Goal: Communication & Community: Connect with others

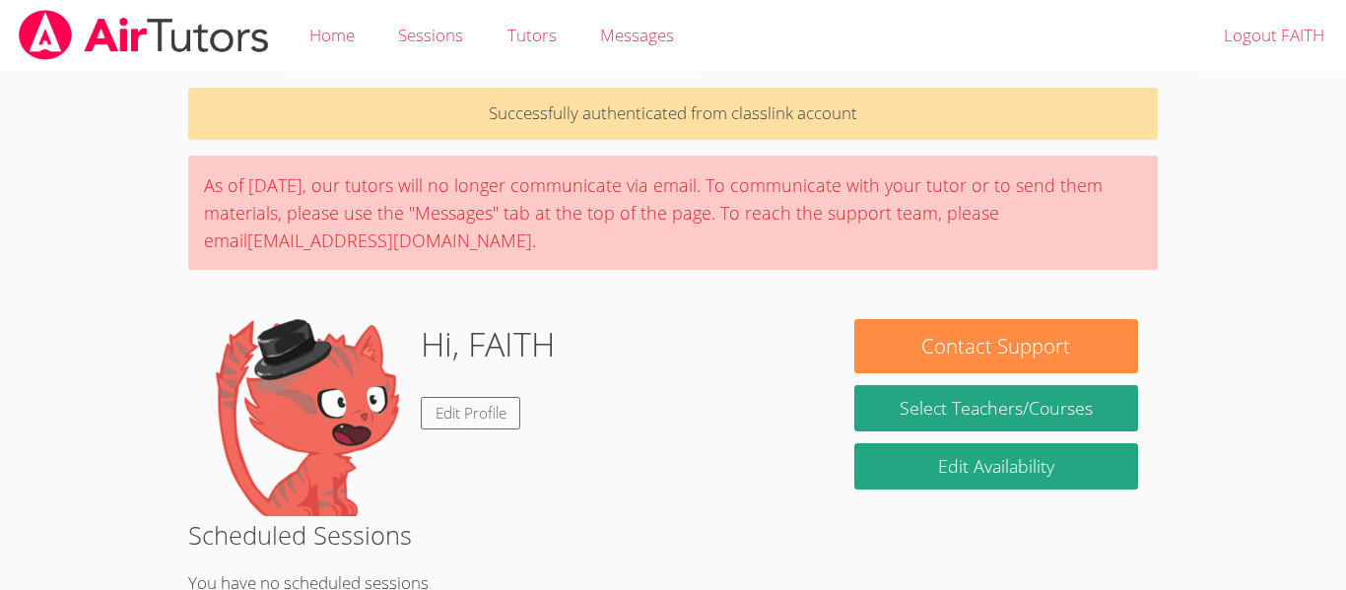
scroll to position [99, 0]
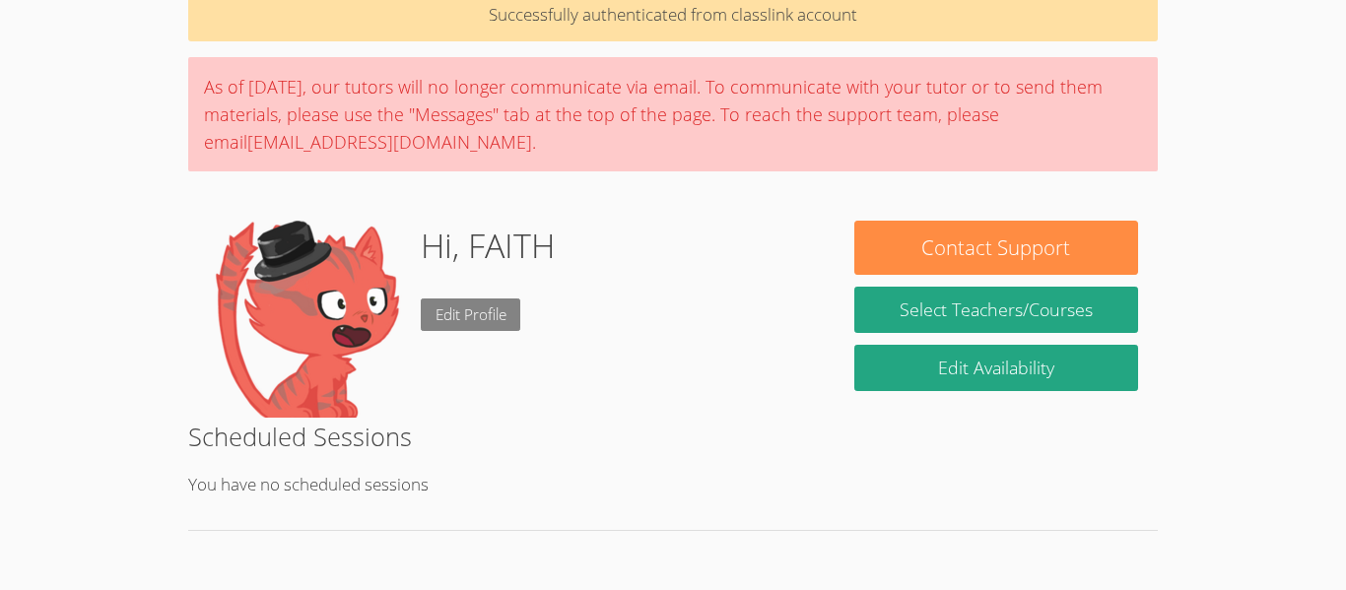
click at [469, 328] on link "Edit Profile" at bounding box center [471, 315] width 101 height 33
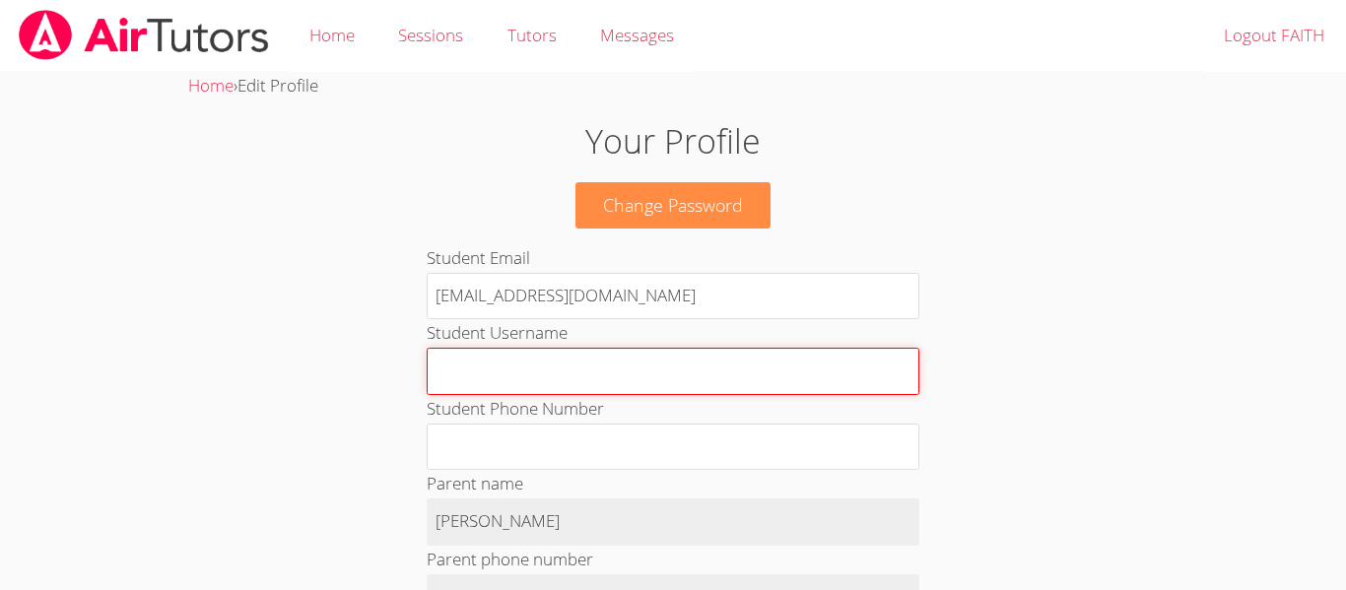
click at [568, 372] on input "Student Username" at bounding box center [673, 371] width 493 height 47
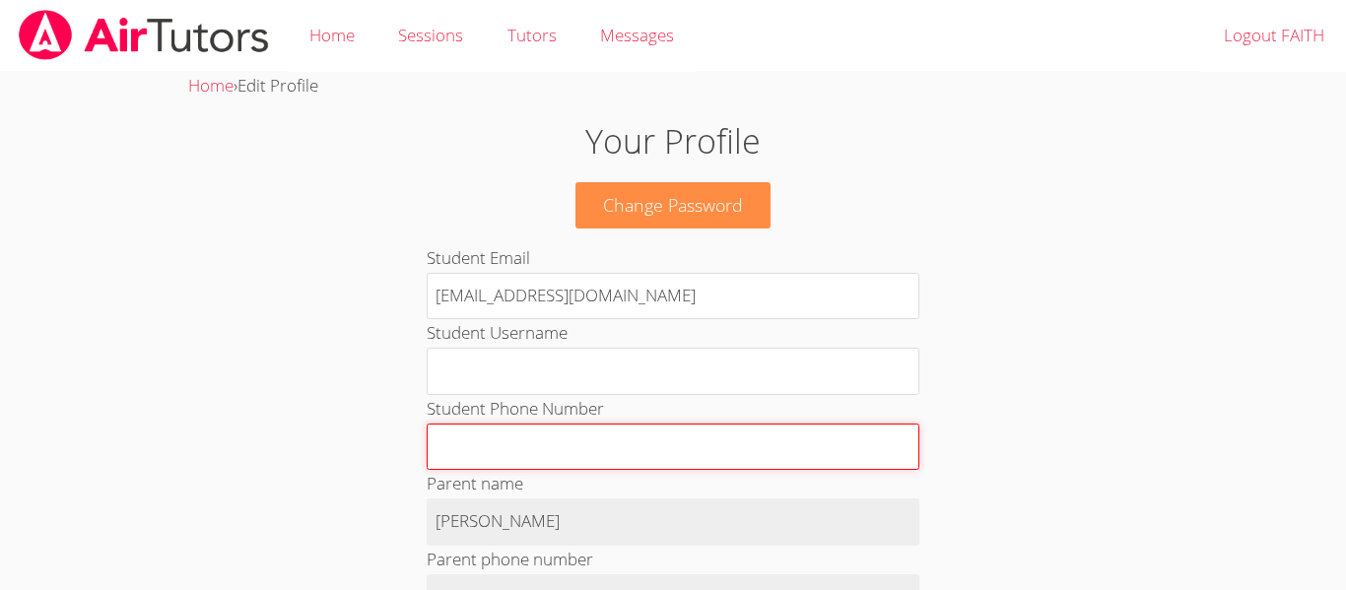
click at [570, 459] on input "Student Phone Number" at bounding box center [673, 447] width 493 height 47
type input "4326536299"
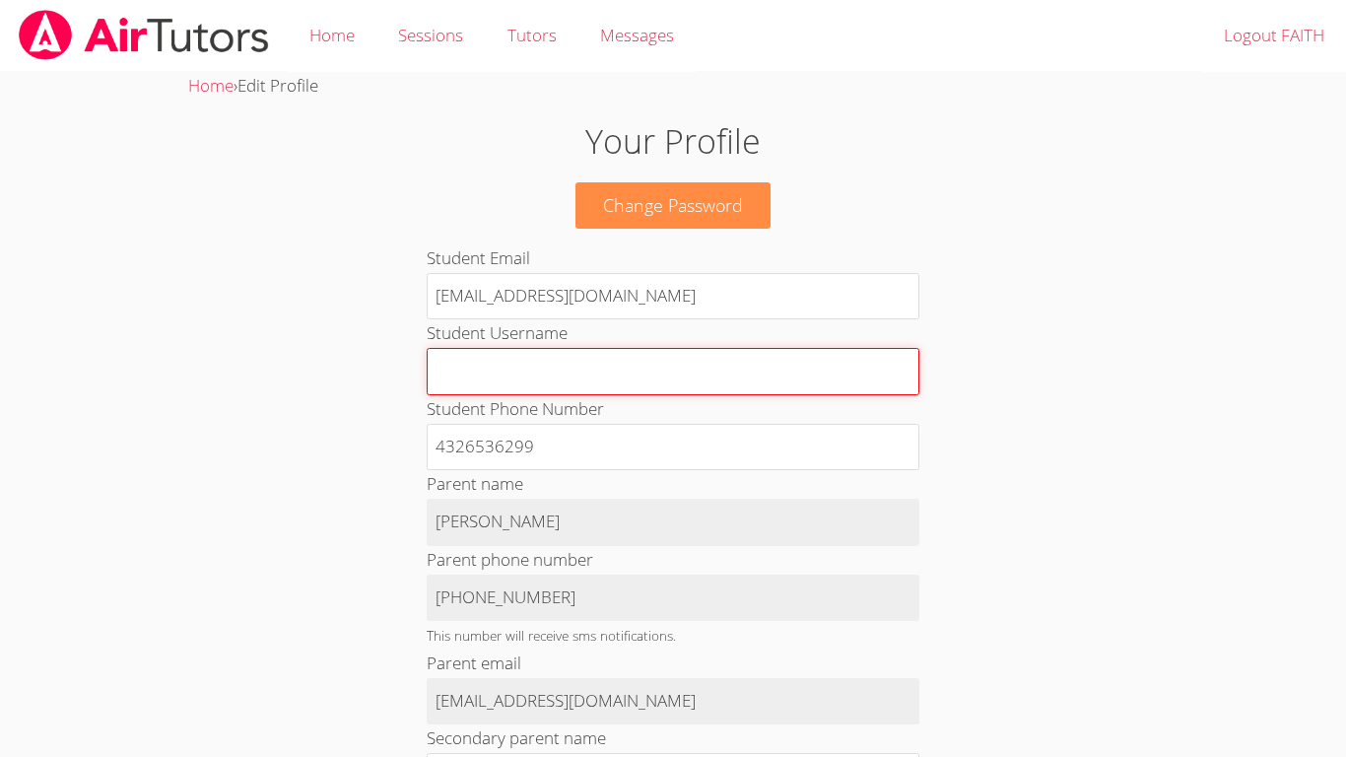
click at [717, 383] on input "Student Username" at bounding box center [673, 371] width 493 height 47
type input "f"
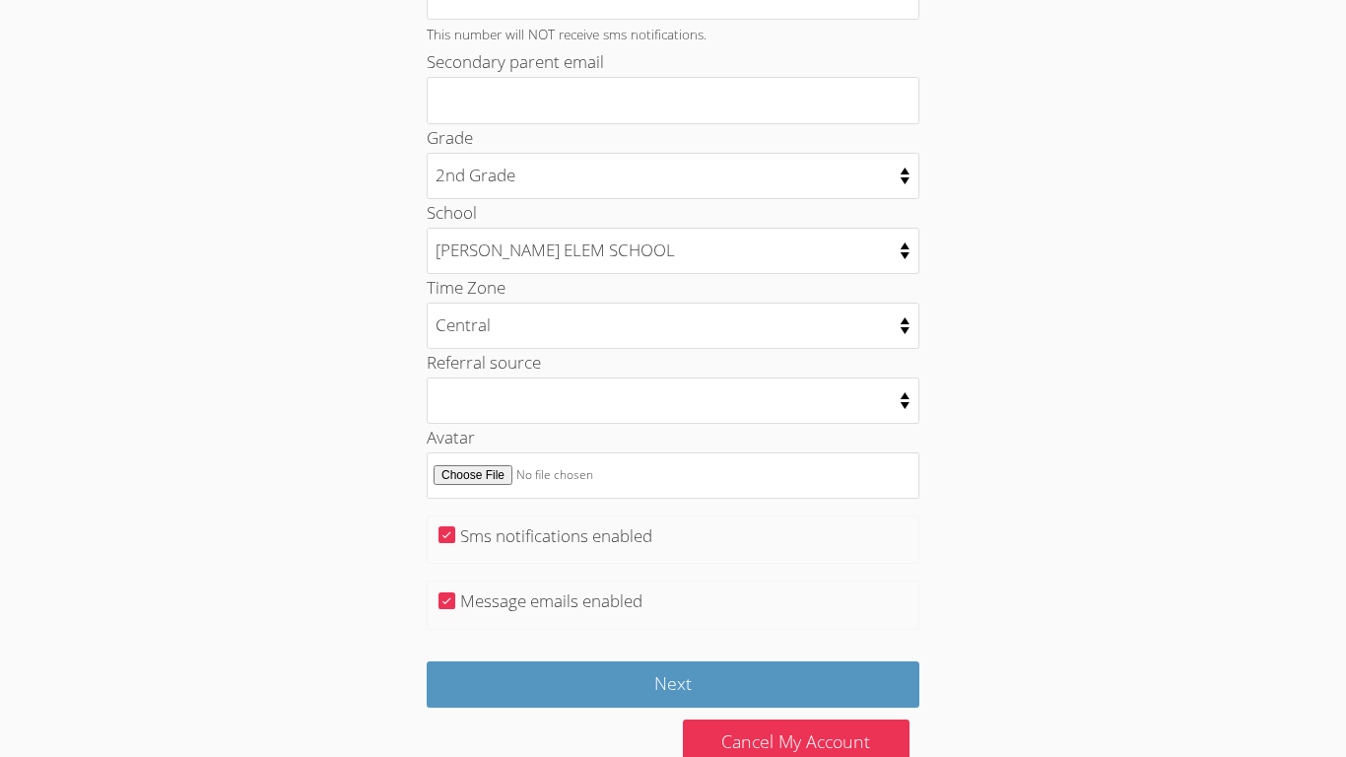
scroll to position [907, 0]
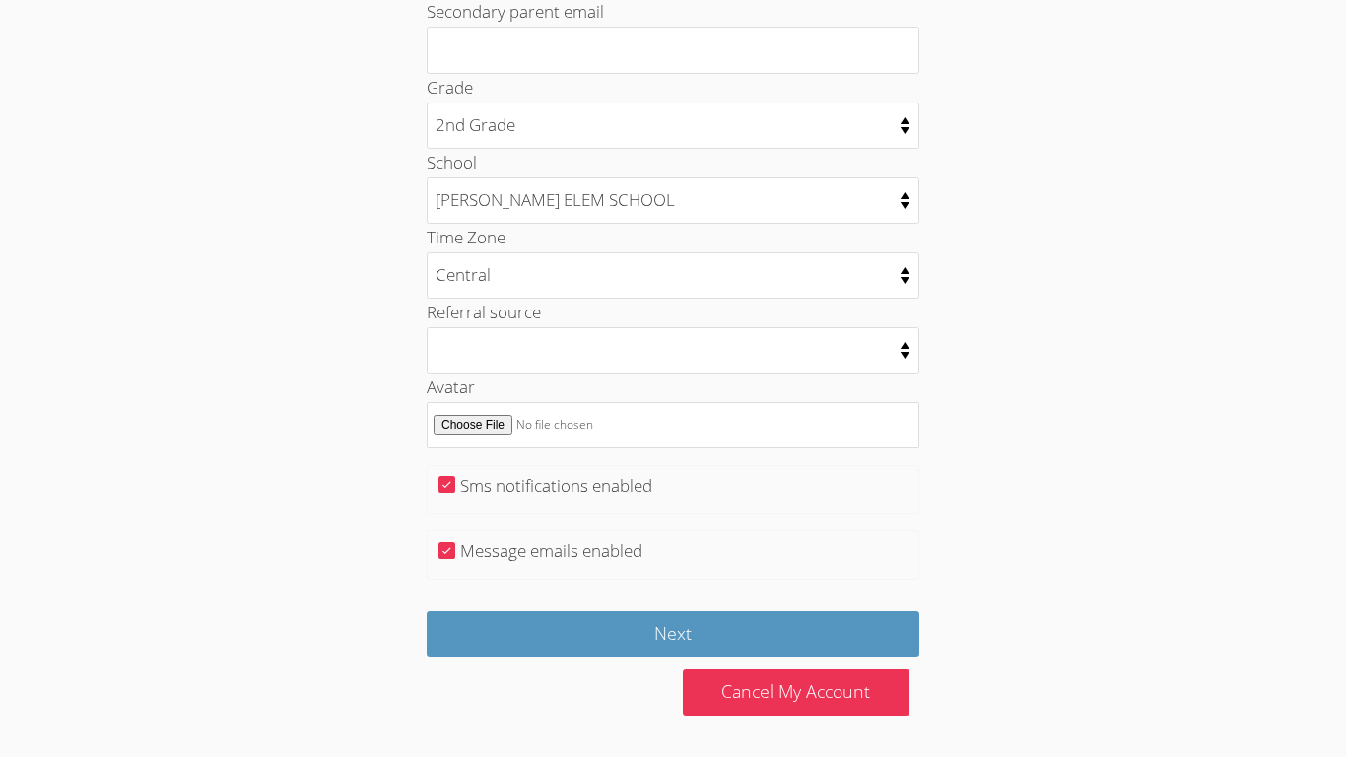
type input "cali"
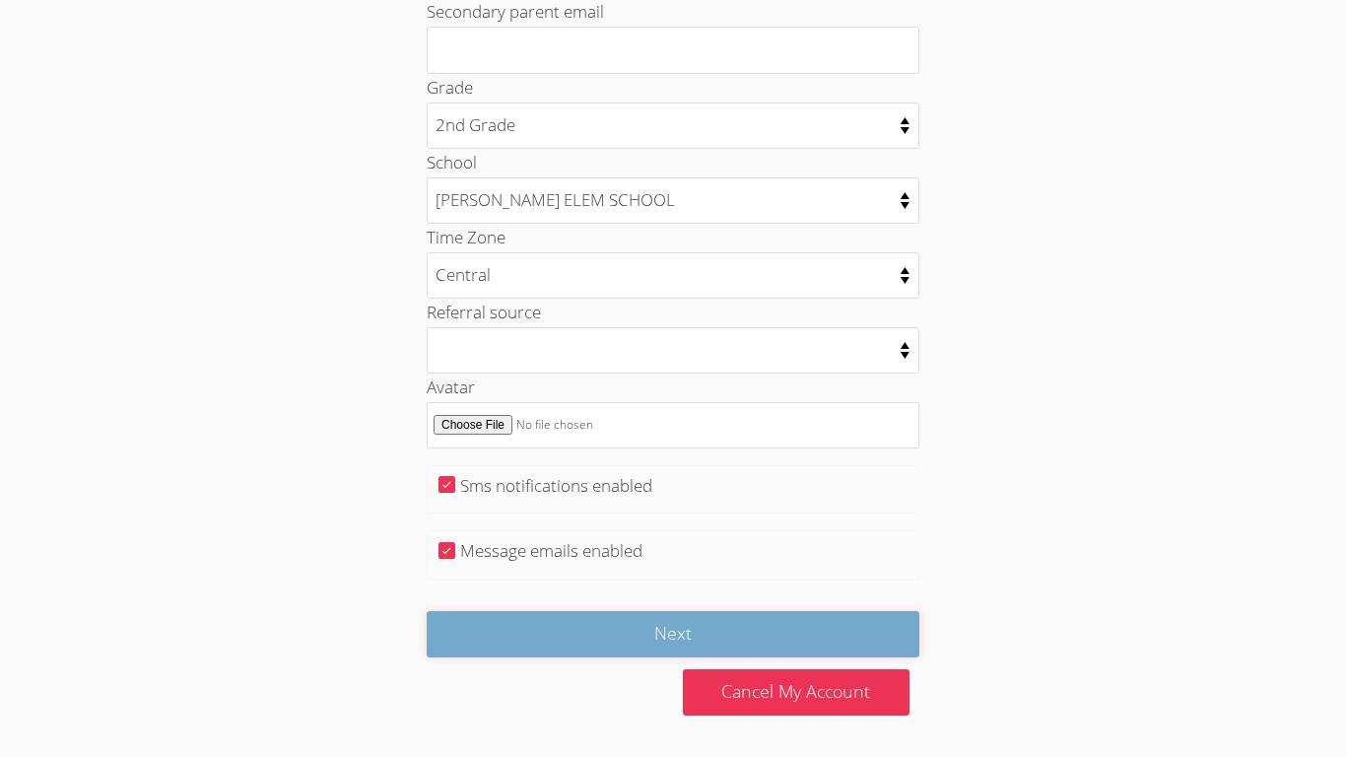
click at [889, 589] on input "Next" at bounding box center [673, 634] width 493 height 46
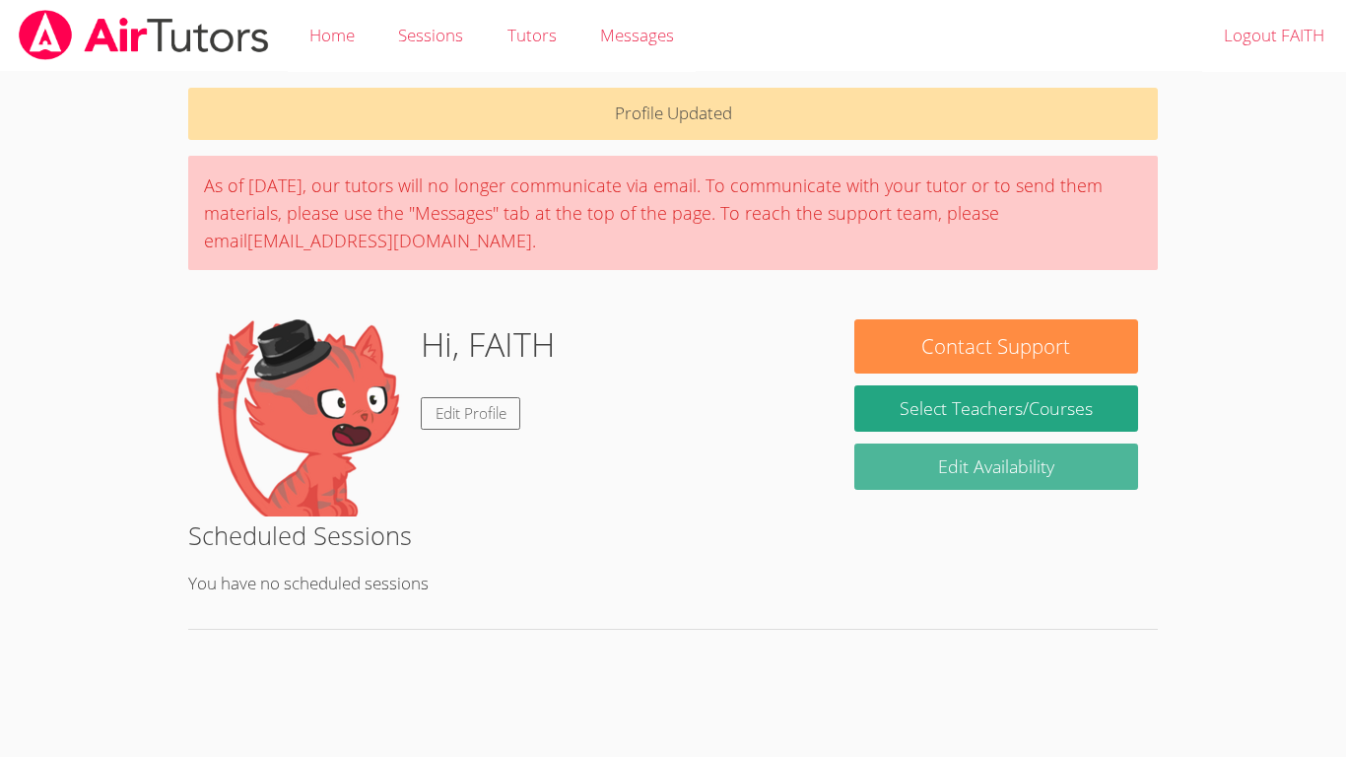
click at [966, 451] on link "Edit Availability" at bounding box center [996, 466] width 284 height 46
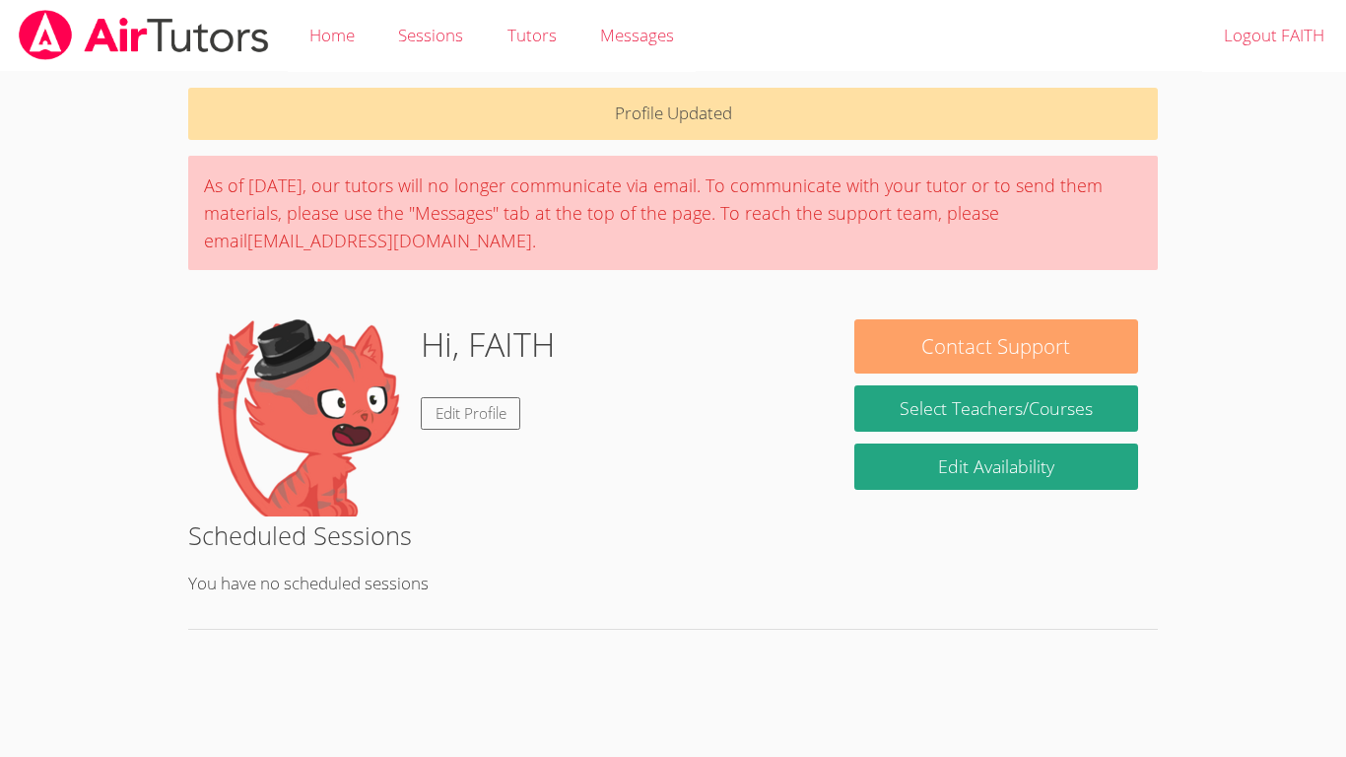
click at [1031, 351] on button "Contact Support" at bounding box center [996, 346] width 284 height 54
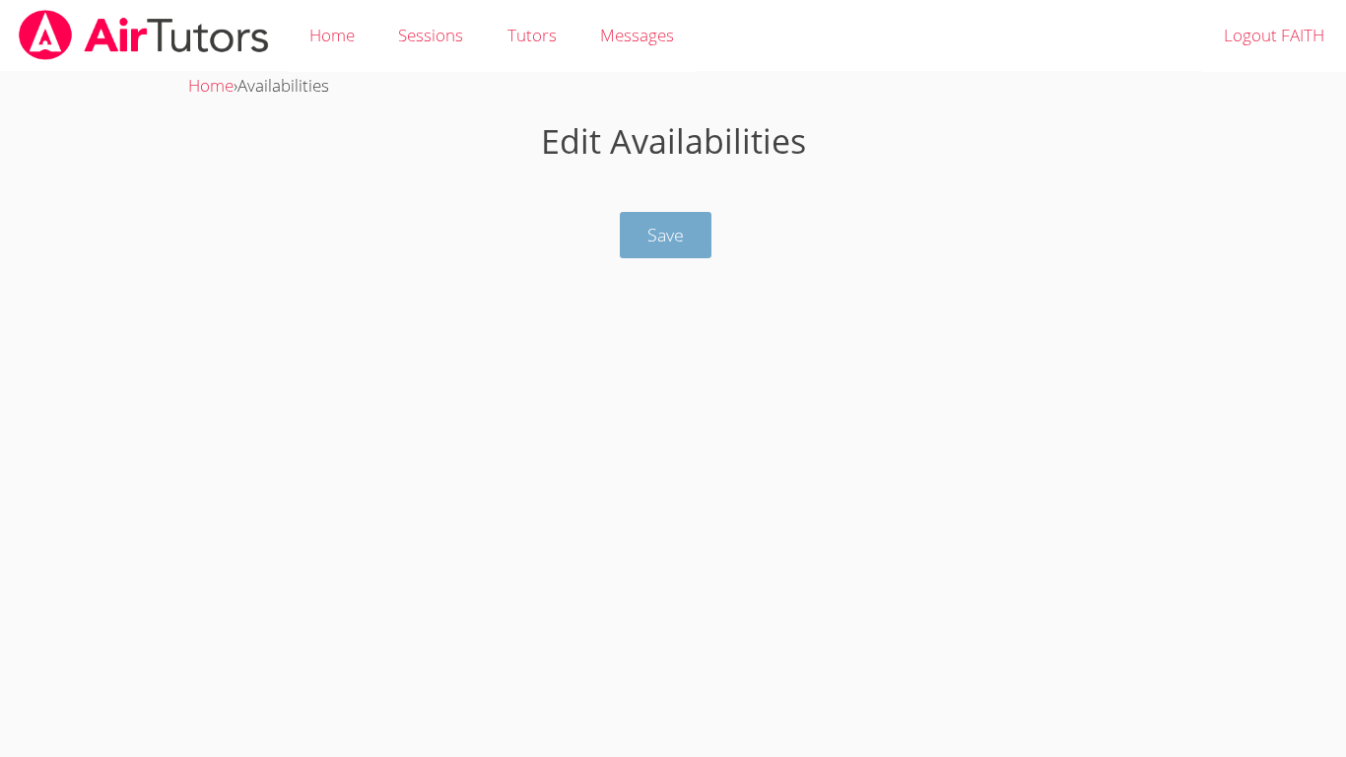
click at [708, 241] on button "Save" at bounding box center [666, 235] width 92 height 46
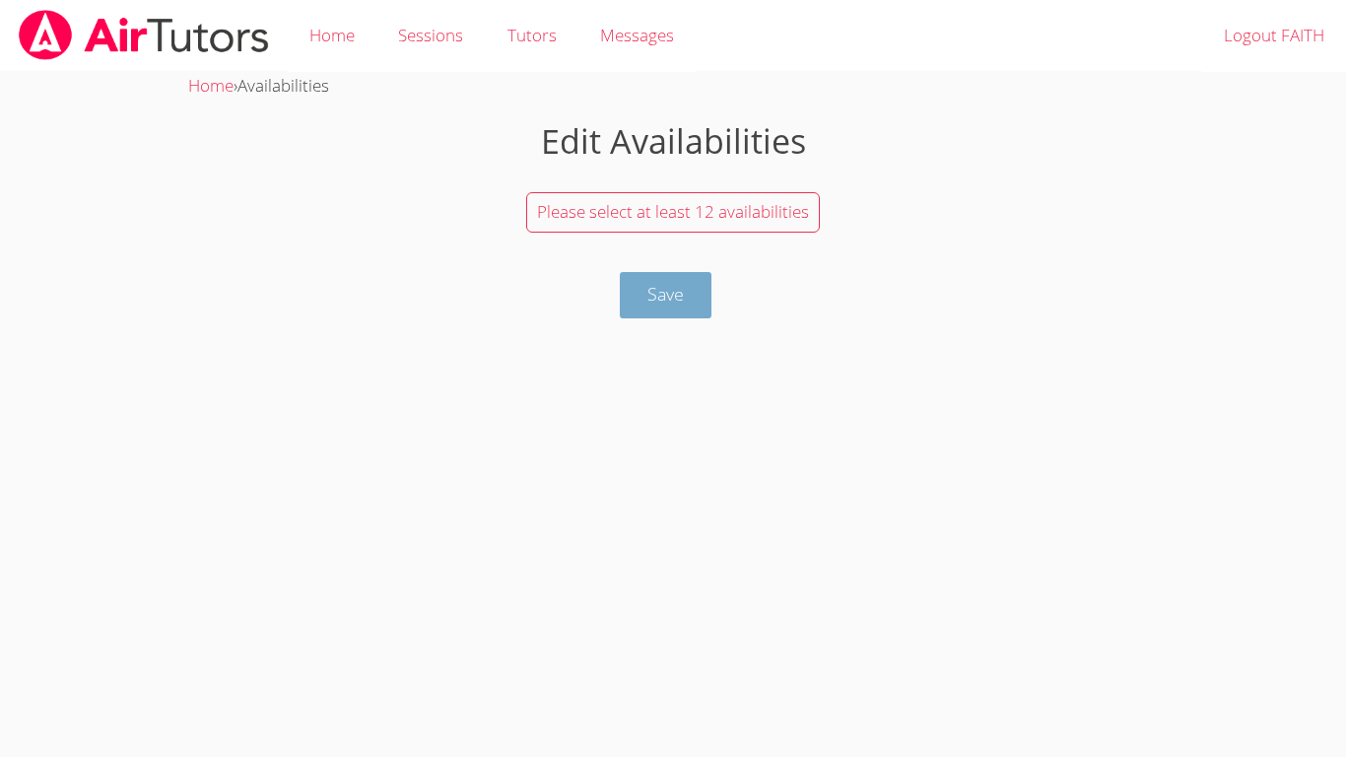
click at [706, 310] on button "Save" at bounding box center [666, 295] width 92 height 46
click at [696, 276] on button "Save" at bounding box center [666, 295] width 92 height 46
click at [732, 235] on div "Please select at least 12 availabilities" at bounding box center [673, 212] width 970 height 60
click at [768, 213] on span "Please select at least 12 availabilities" at bounding box center [673, 211] width 272 height 23
click at [783, 210] on span "Please select at least 12 availabilities" at bounding box center [673, 211] width 272 height 23
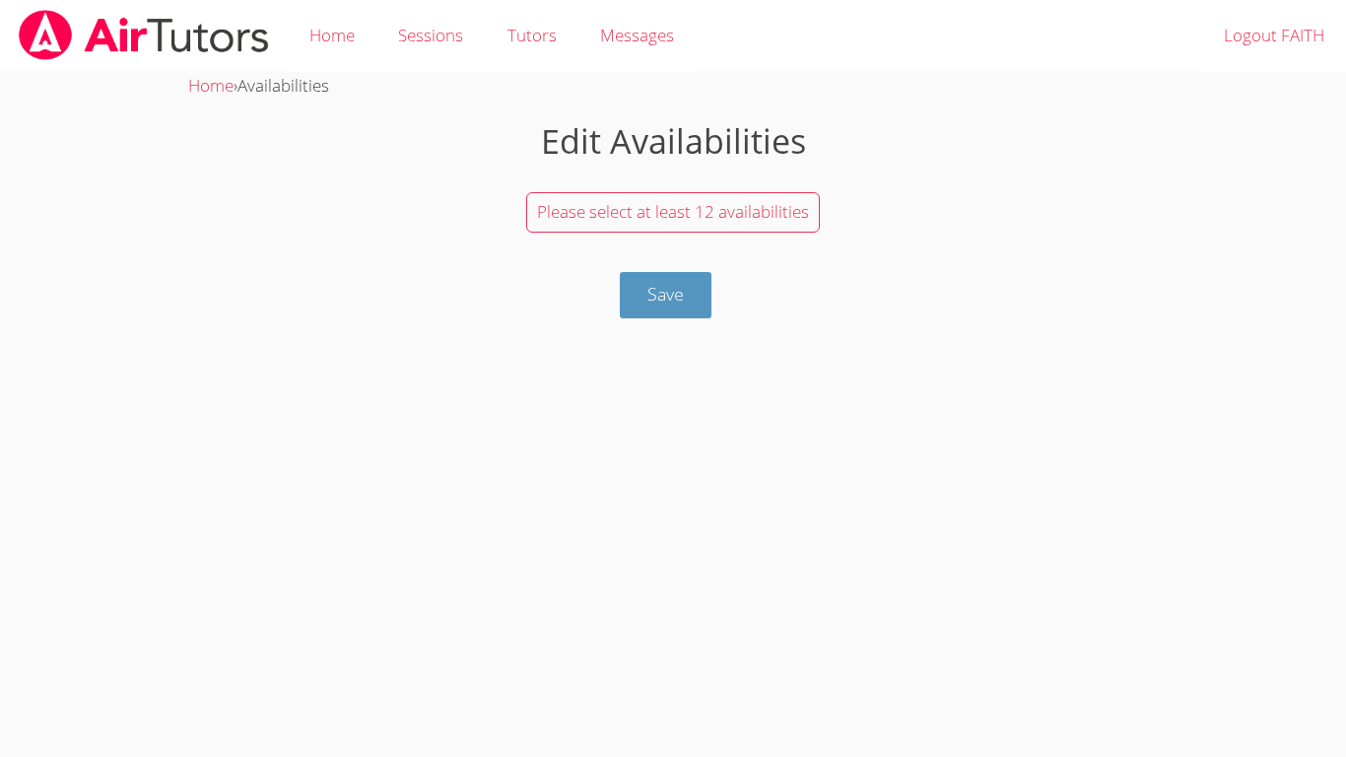
click at [735, 195] on div "Please select at least 12 availabilities" at bounding box center [673, 212] width 294 height 40
click at [334, 51] on link "Home" at bounding box center [332, 36] width 89 height 72
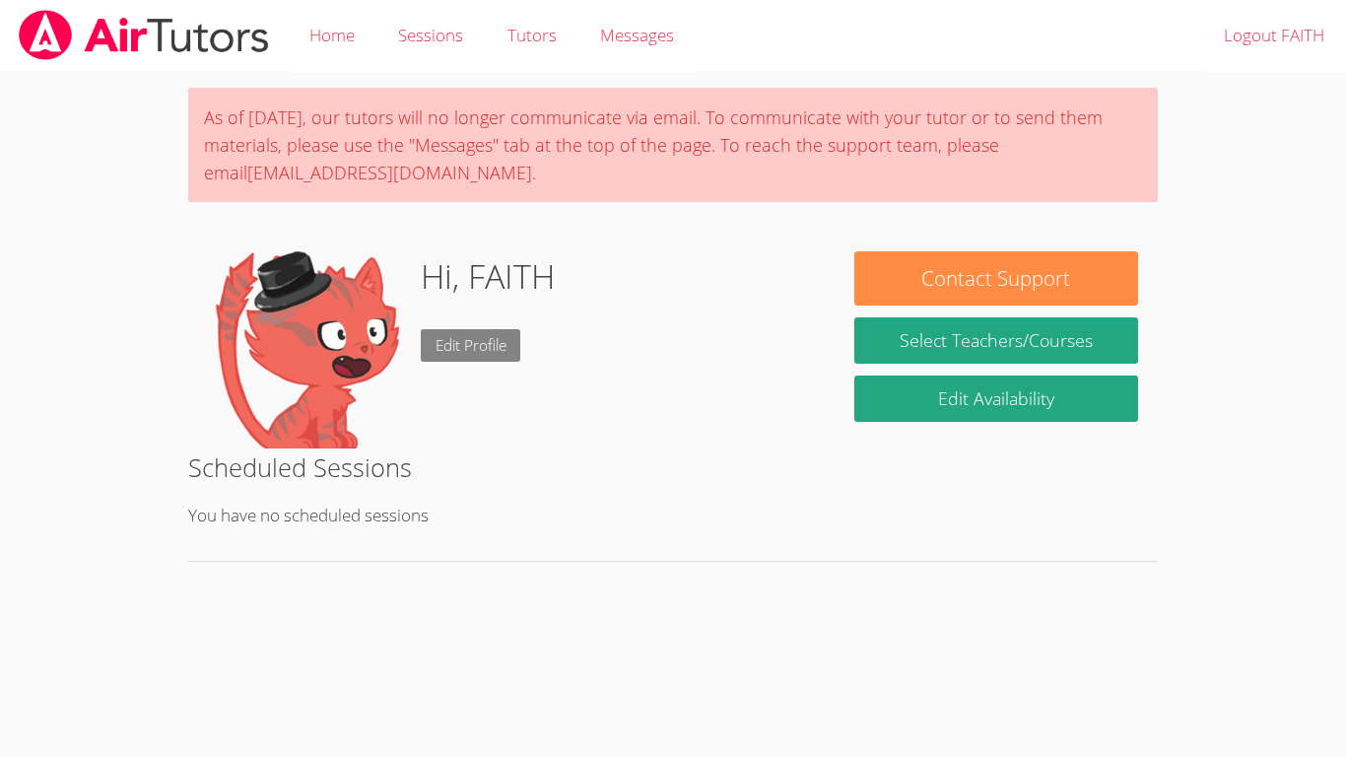
click at [500, 343] on link "Edit Profile" at bounding box center [471, 345] width 101 height 33
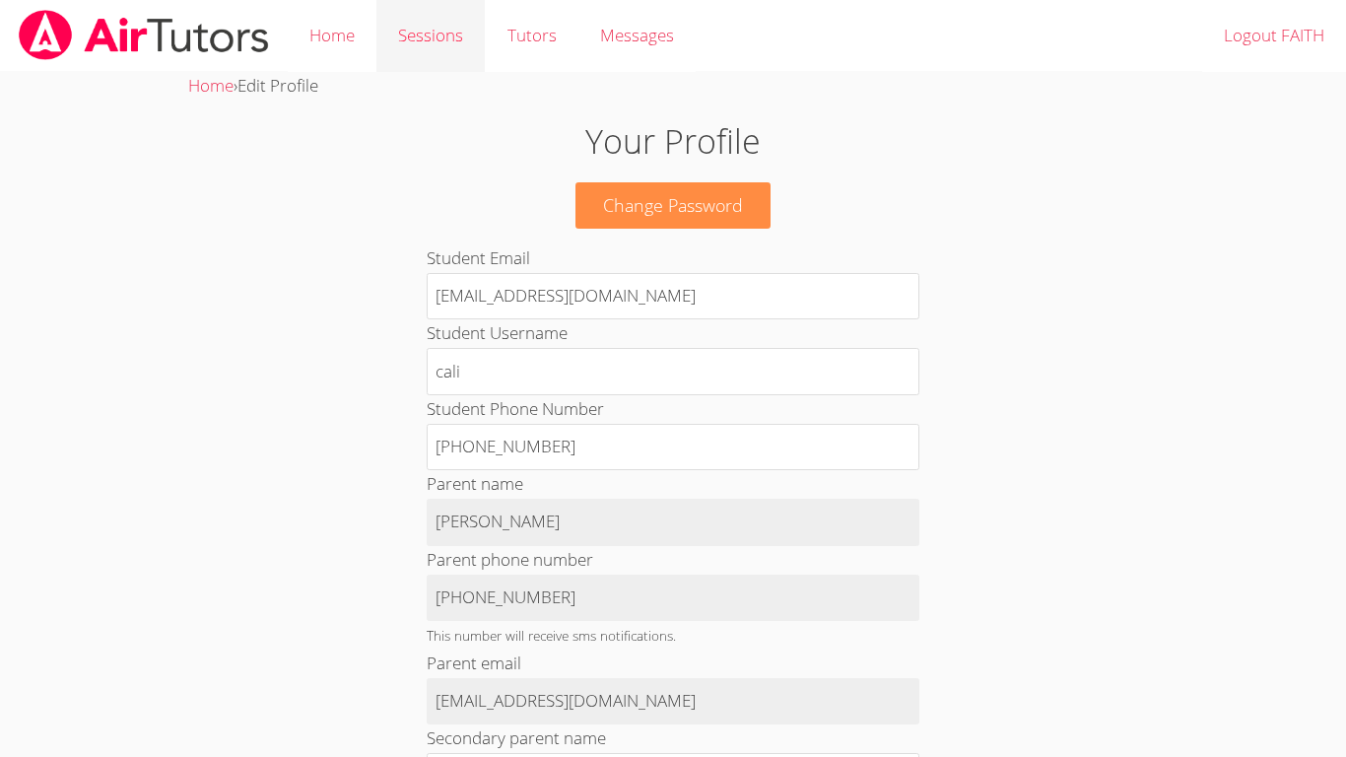
click at [421, 34] on link "Sessions" at bounding box center [430, 36] width 108 height 72
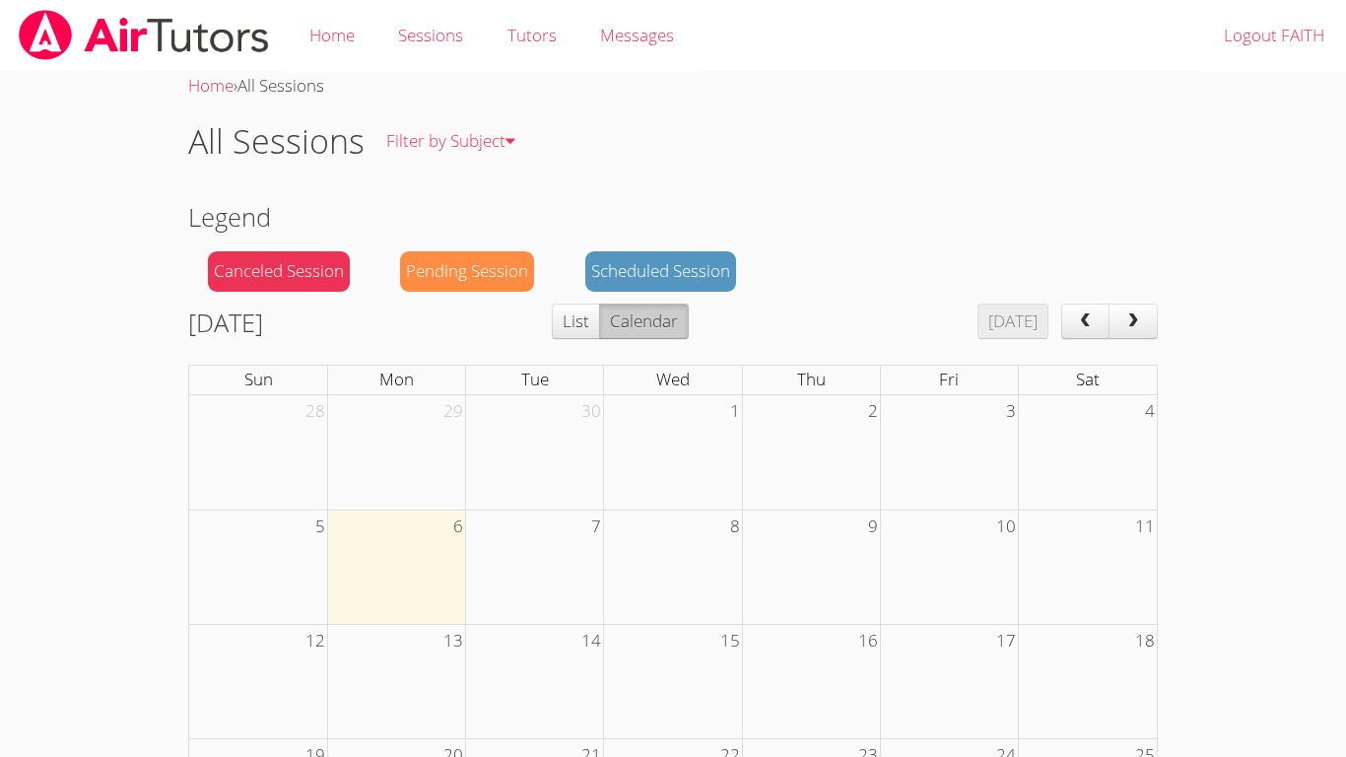
click at [541, 562] on td at bounding box center [535, 567] width 138 height 114
click at [525, 40] on link "Tutors" at bounding box center [531, 36] width 93 height 72
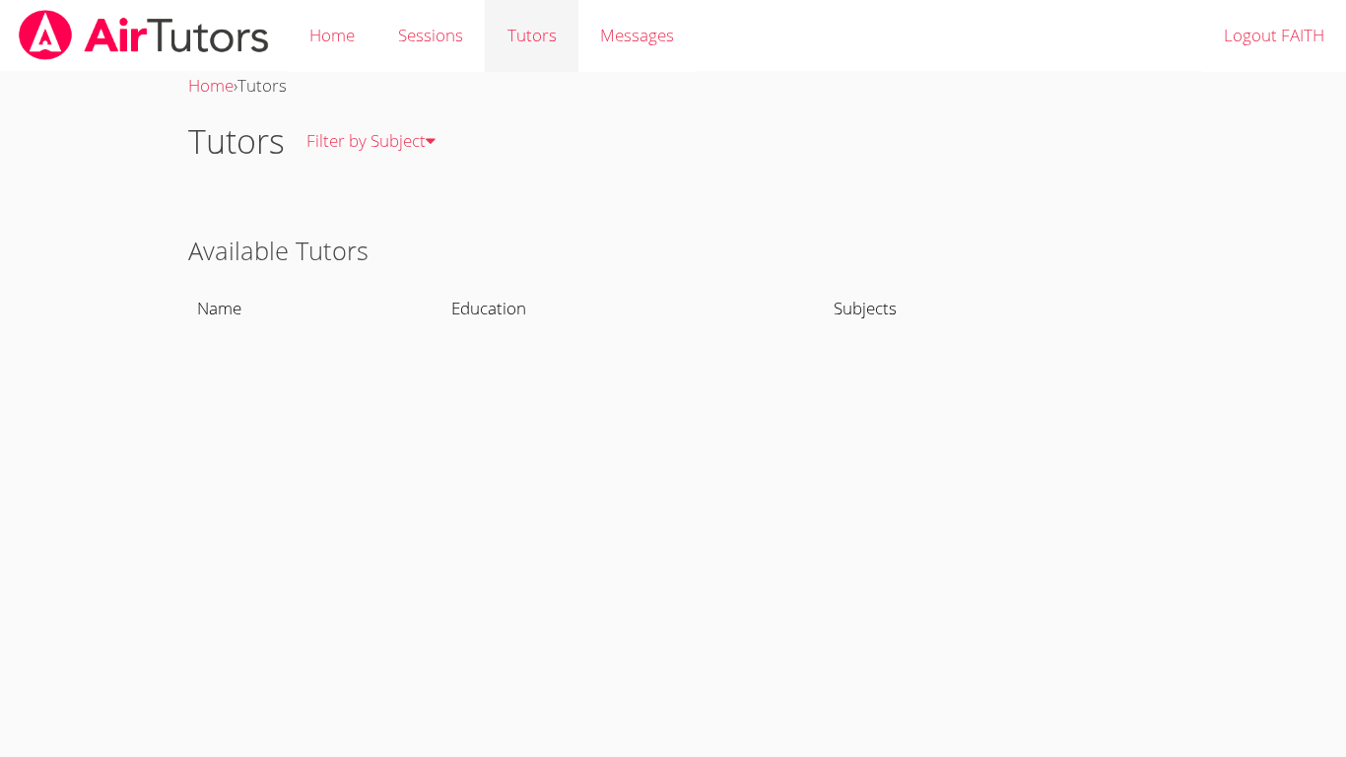
click at [564, 39] on link "Tutors" at bounding box center [531, 36] width 93 height 72
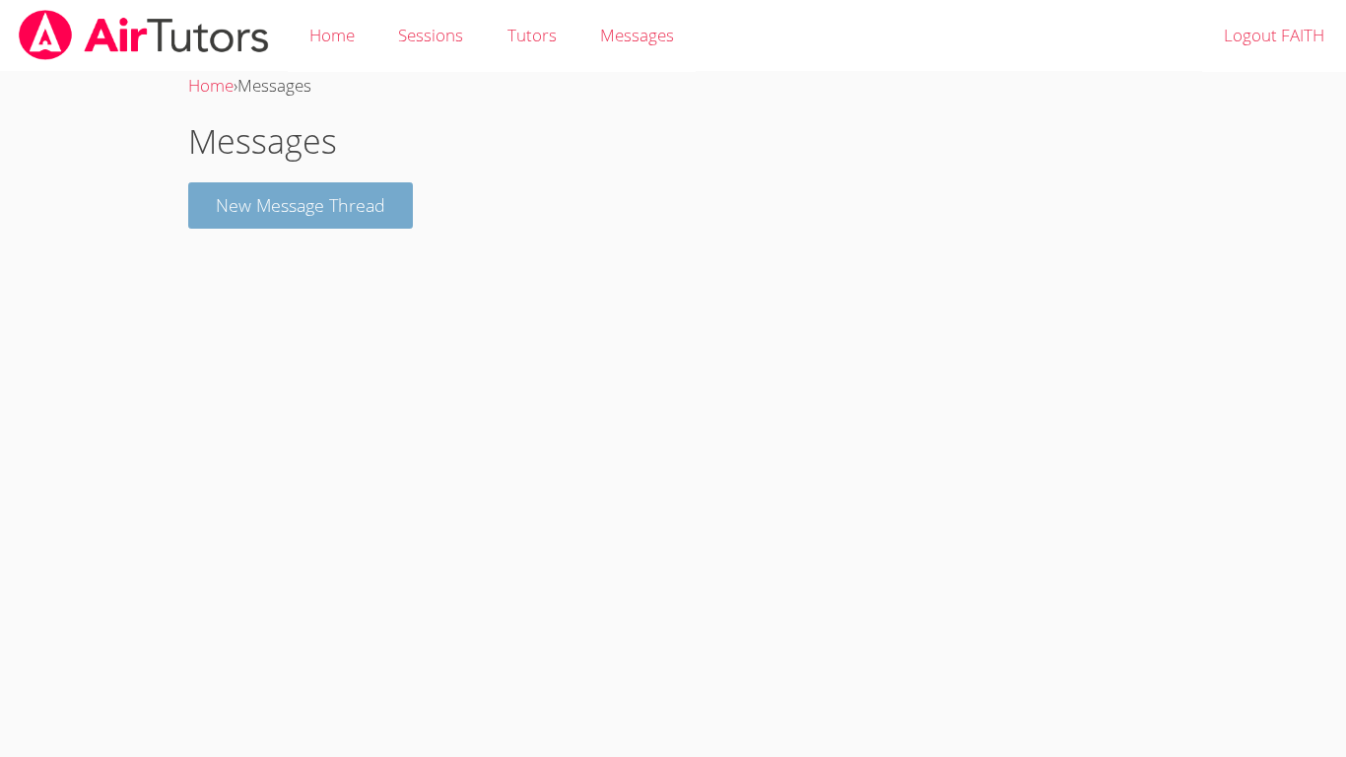
click at [224, 218] on button "New Message Thread" at bounding box center [300, 205] width 225 height 46
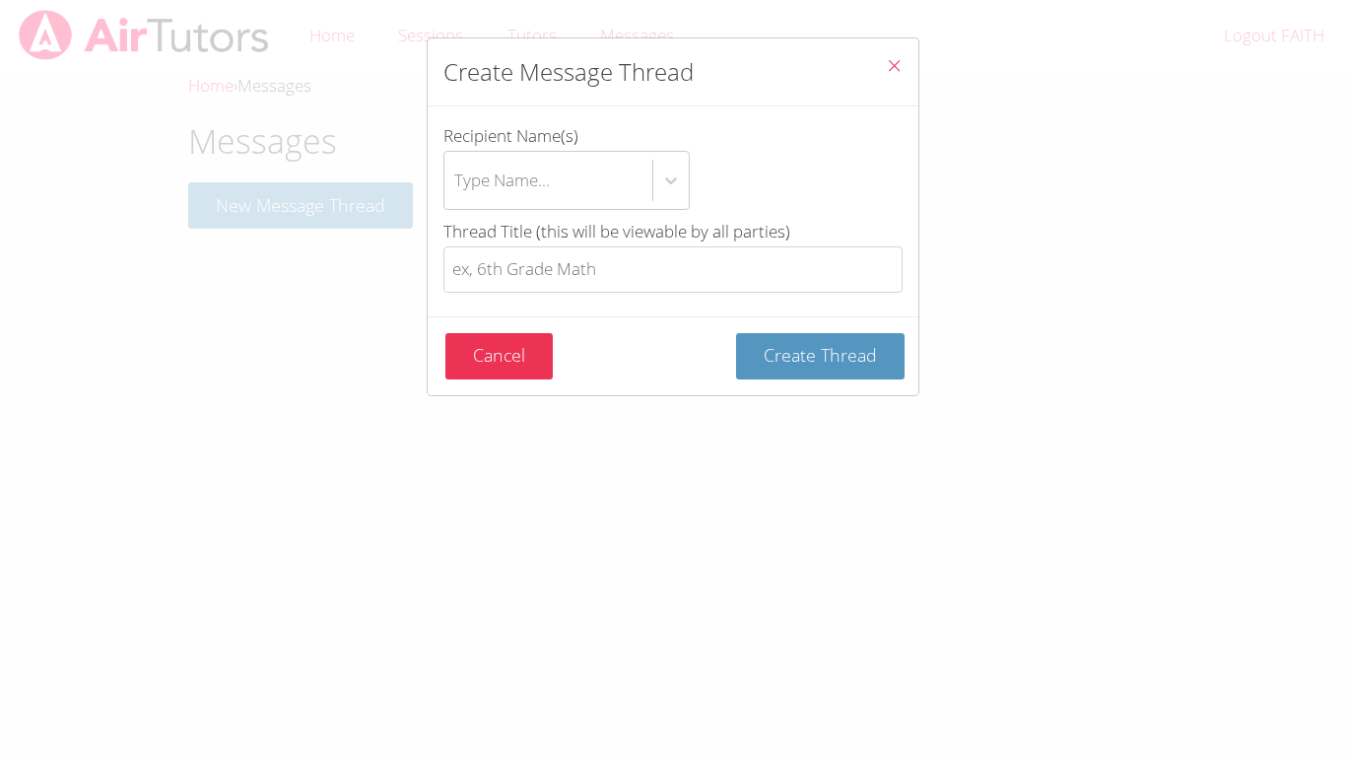
click at [230, 223] on div "Create Message Thread Recipient Name(s) Type Name... Thread Title (this will be…" at bounding box center [673, 378] width 1346 height 757
click at [820, 375] on button "Create Thread" at bounding box center [820, 356] width 169 height 46
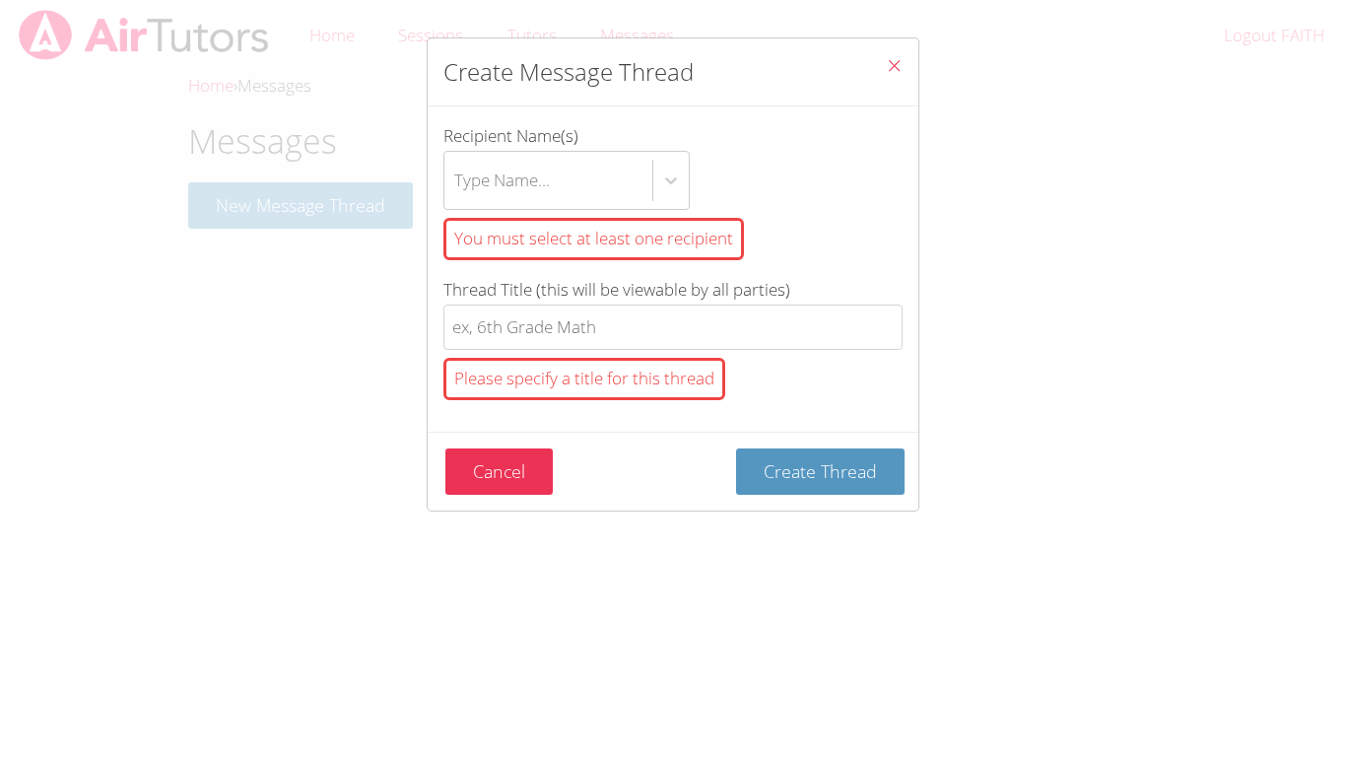
click at [865, 364] on div "Please specify a title for this thread" at bounding box center [672, 379] width 459 height 58
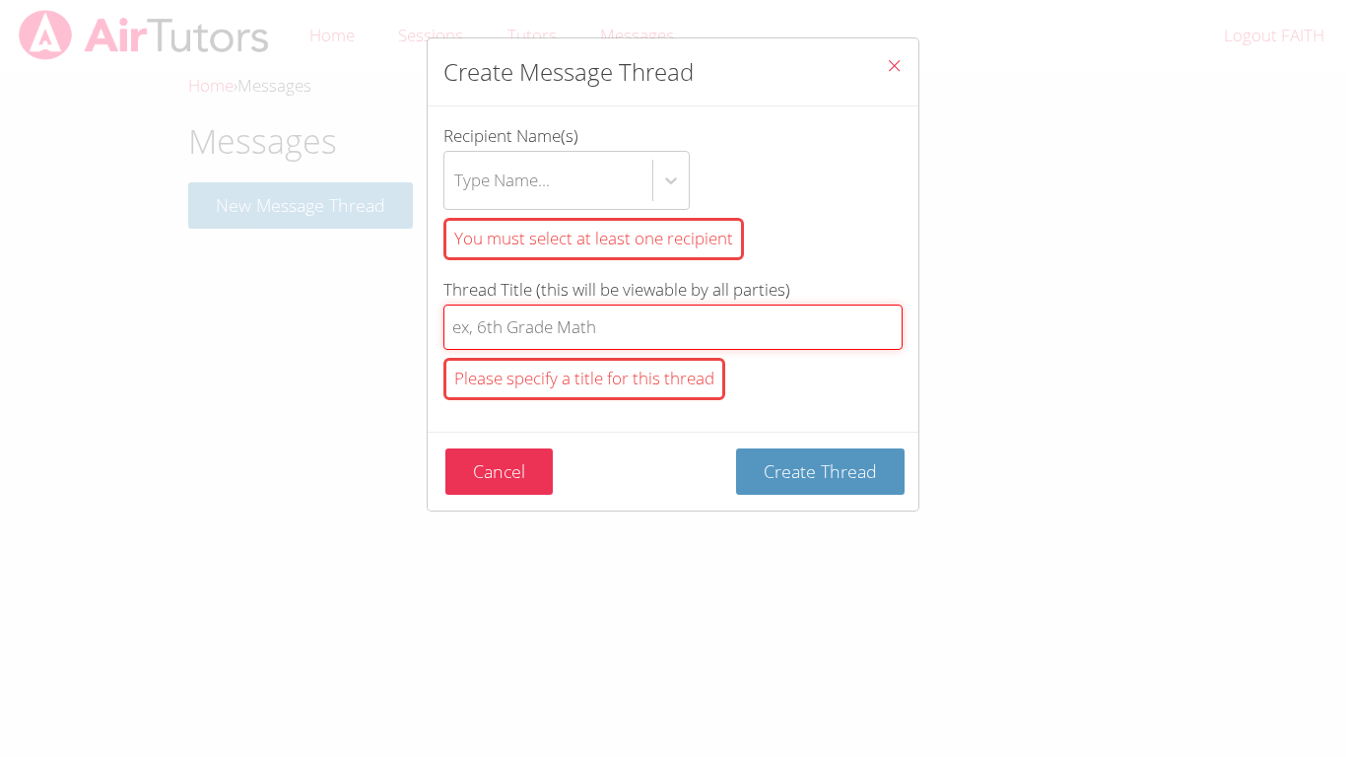
click at [865, 351] on input "Thread Title (this will be viewable by all parties) Please specify a title for …" at bounding box center [672, 328] width 459 height 46
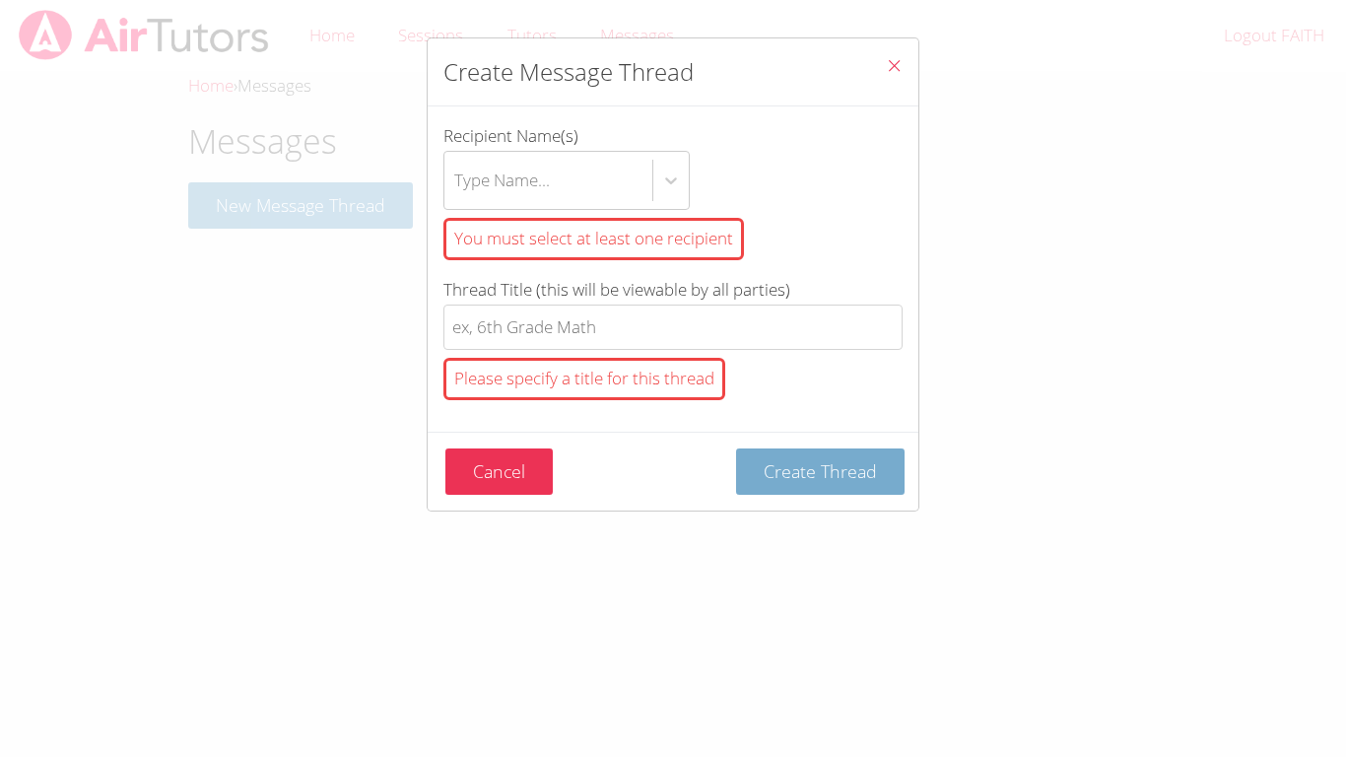
click at [854, 492] on button "Create Thread" at bounding box center [820, 471] width 169 height 46
click at [853, 484] on button "Create Thread" at bounding box center [820, 471] width 169 height 46
click at [854, 477] on span "Create Thread" at bounding box center [820, 471] width 113 height 24
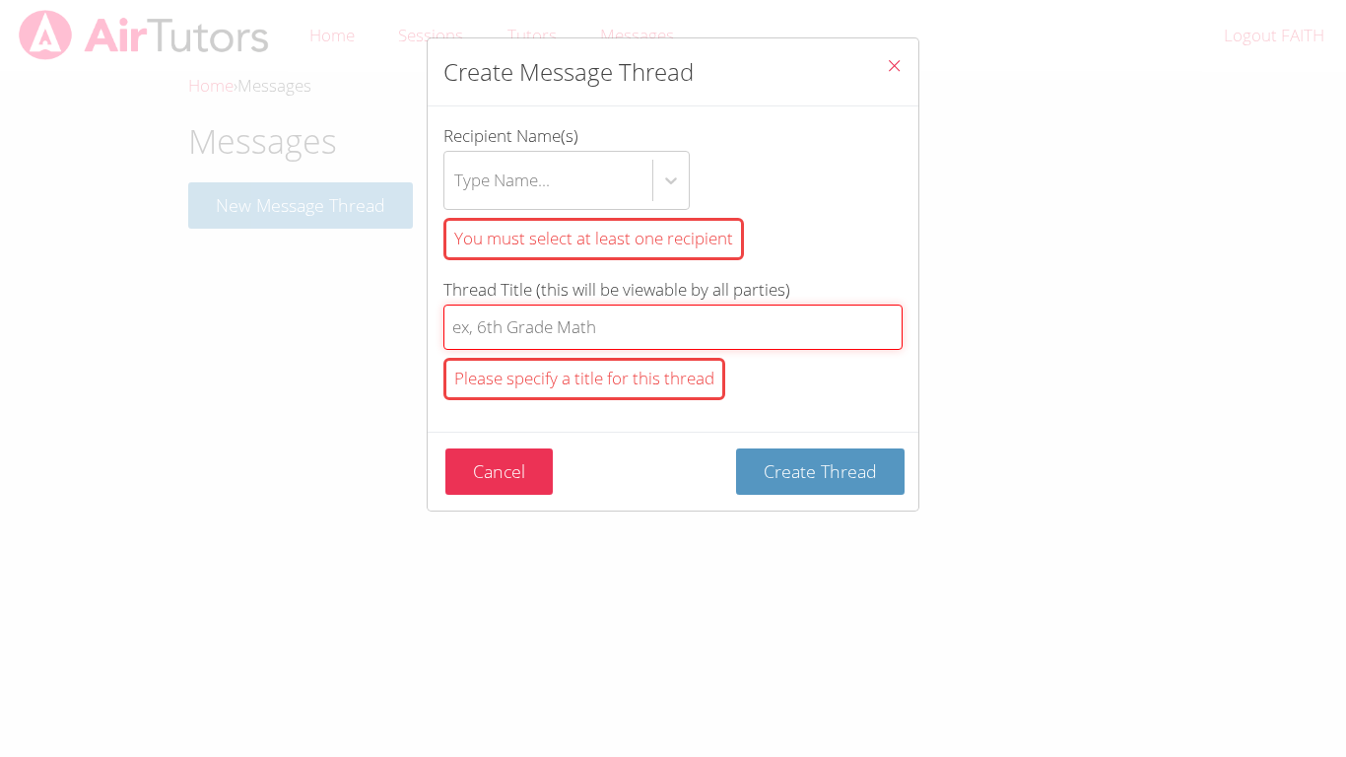
click at [802, 338] on input "Thread Title (this will be viewable by all parties) Please specify a title for …" at bounding box center [672, 328] width 459 height 46
click at [849, 333] on input "Thread Title (this will be viewable by all parties) Please specify a title for …" at bounding box center [672, 328] width 459 height 46
type input "2"
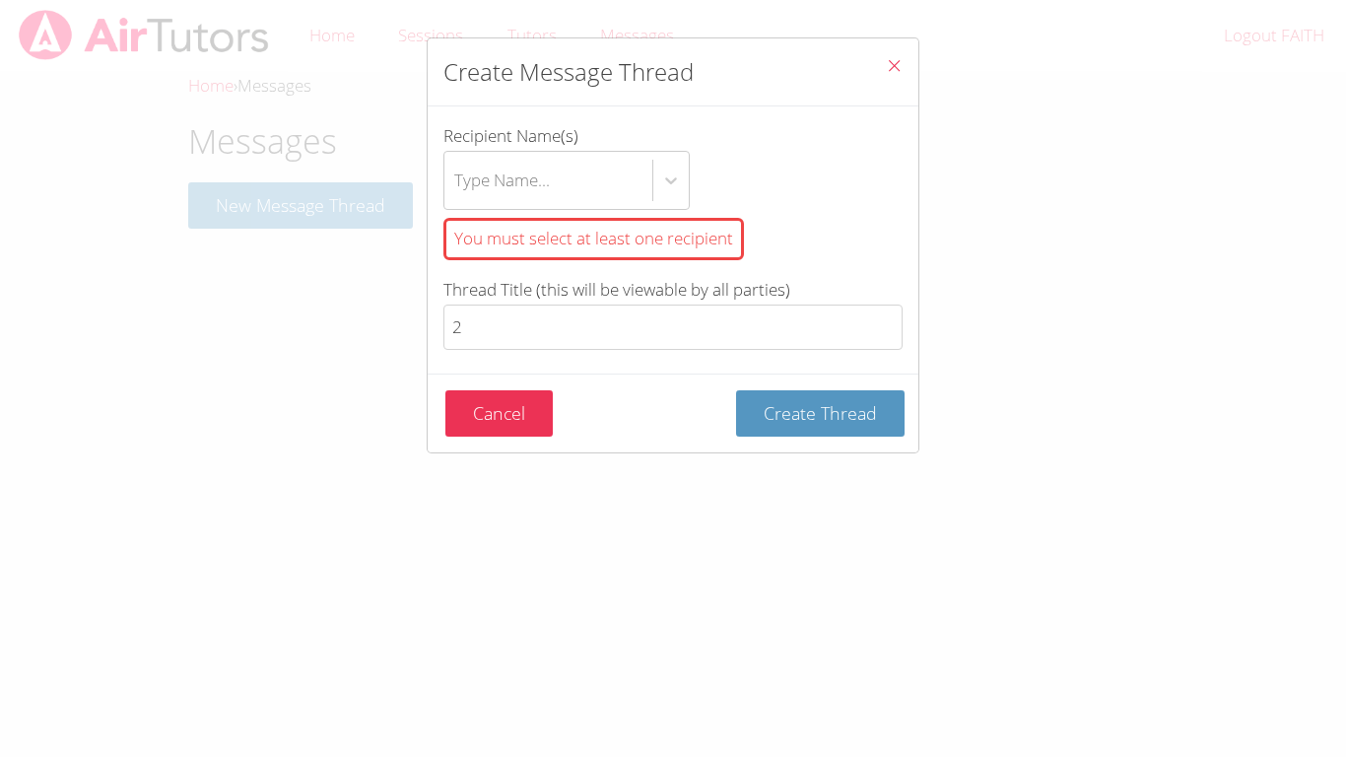
click at [907, 84] on button "Close" at bounding box center [894, 68] width 48 height 60
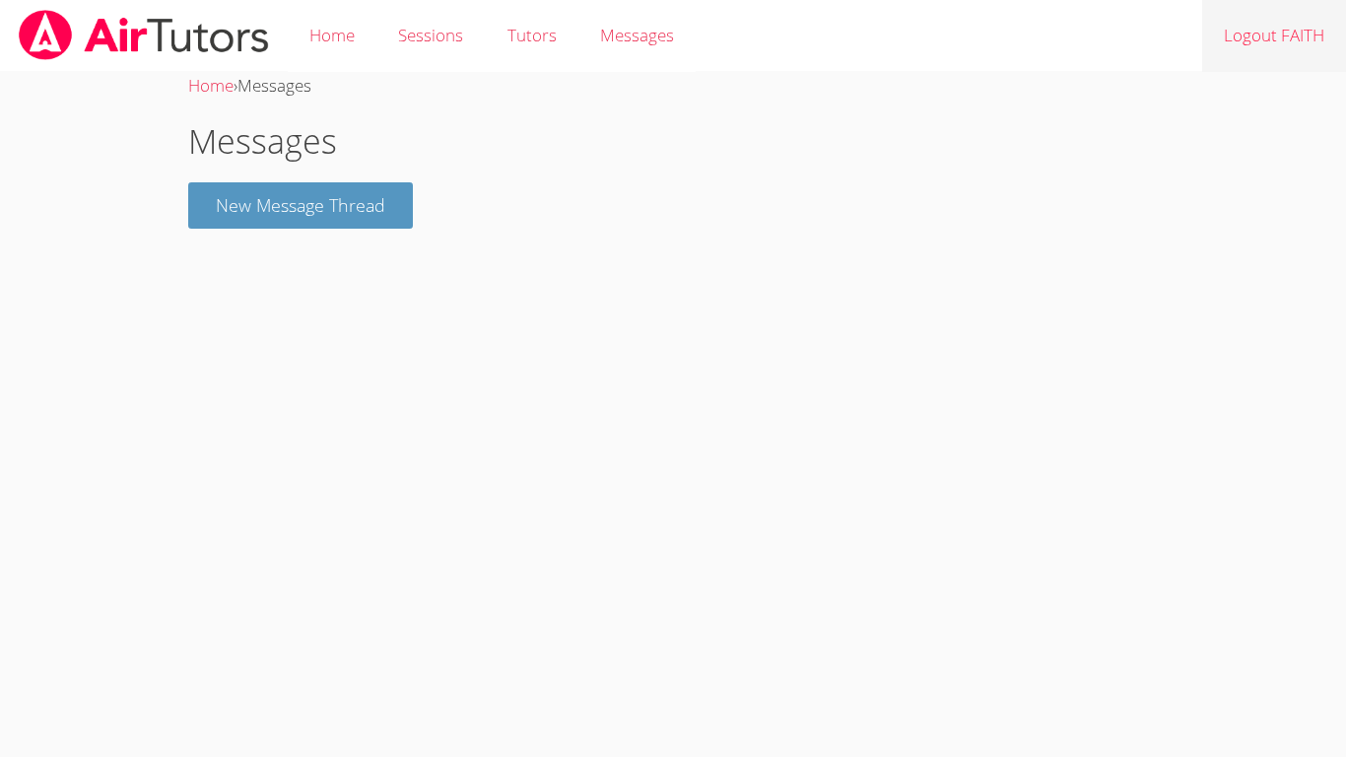
click at [1312, 34] on link "Logout FAITH" at bounding box center [1274, 36] width 144 height 72
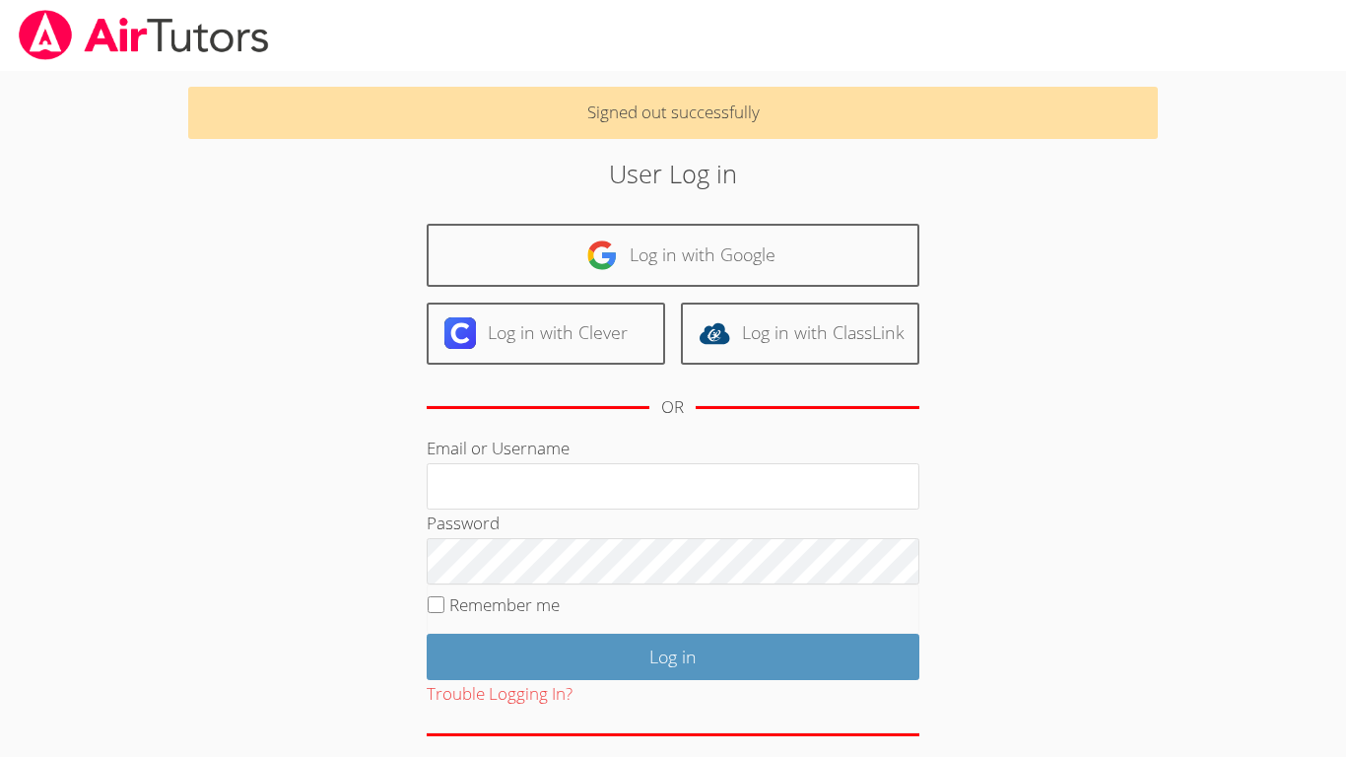
click at [1312, 31] on div at bounding box center [673, 35] width 1346 height 71
